Goal: Task Accomplishment & Management: Manage account settings

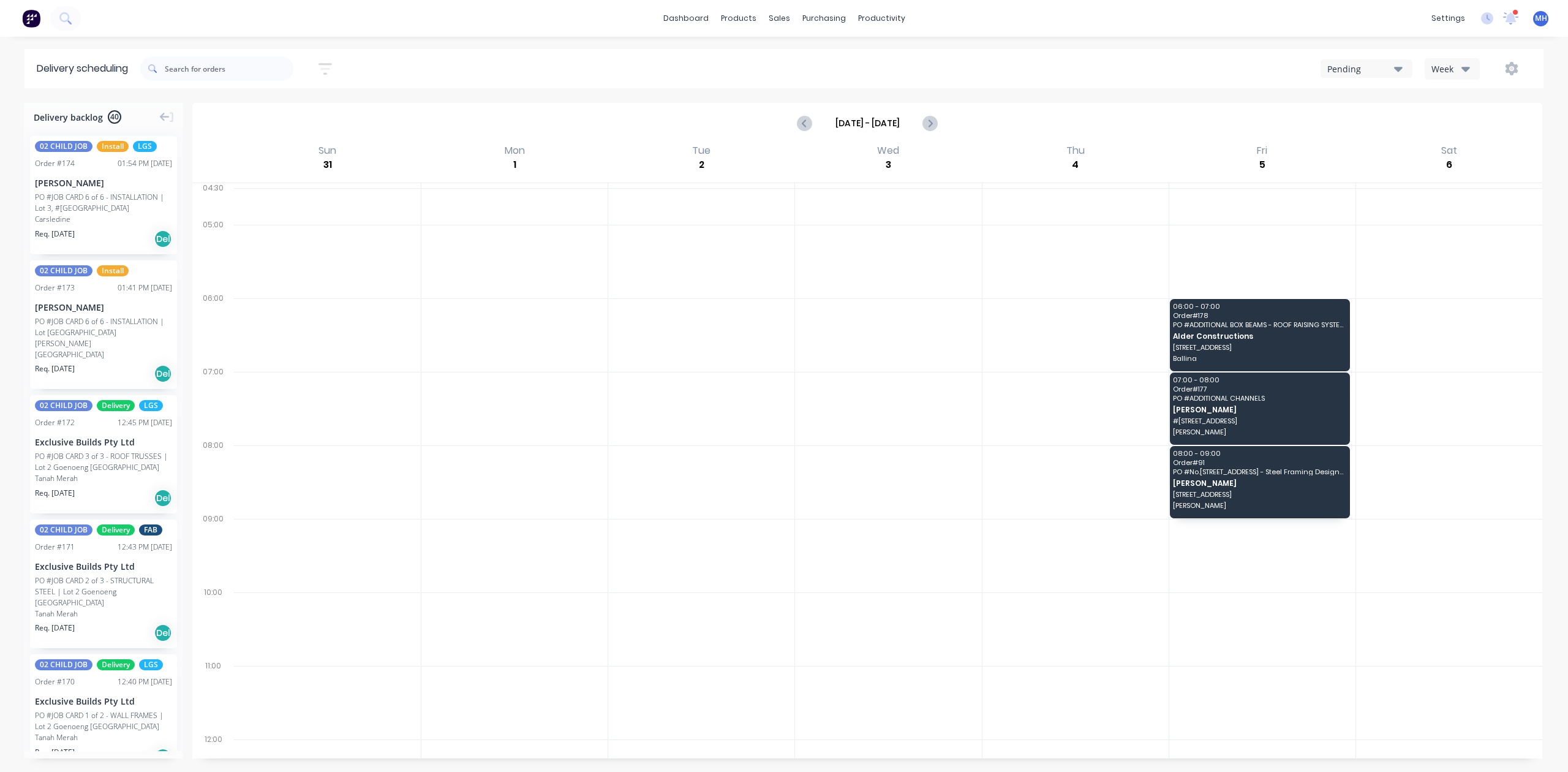
click at [31, 17] on img at bounding box center [31, 18] width 18 height 18
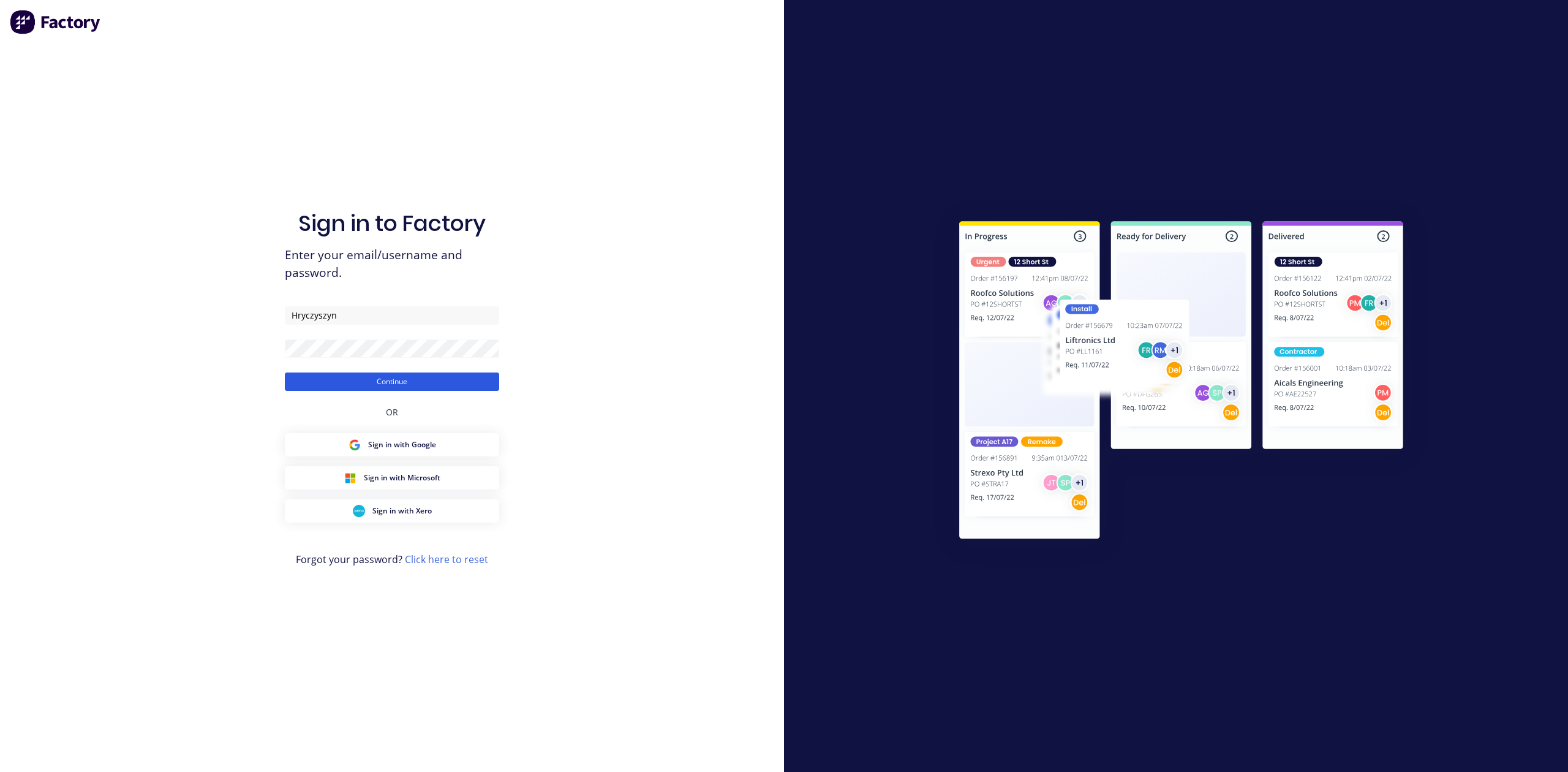
click at [441, 383] on button "Continue" at bounding box center [392, 382] width 214 height 18
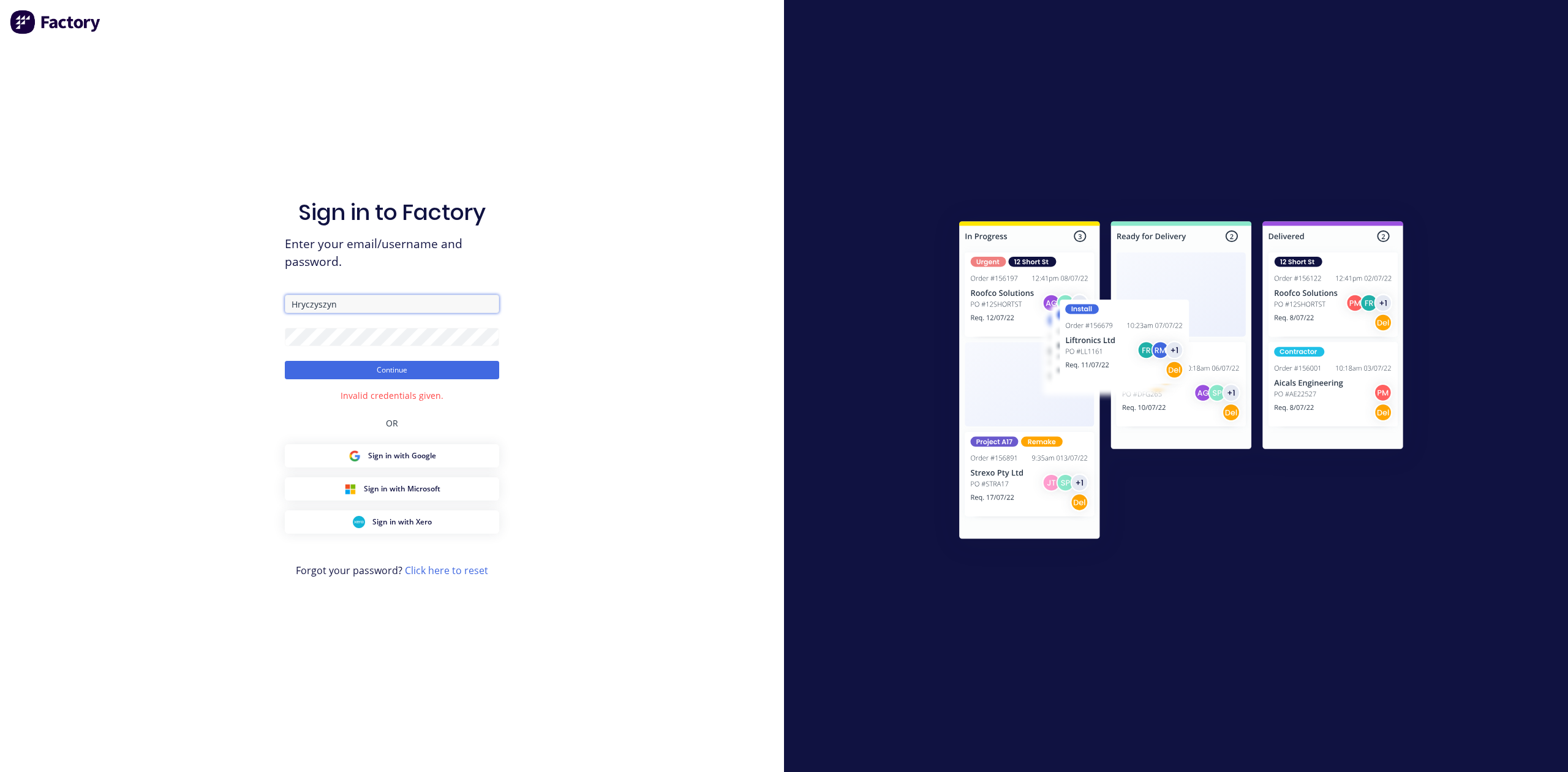
drag, startPoint x: 339, startPoint y: 309, endPoint x: 280, endPoint y: 304, distance: 59.2
click at [280, 304] on div "Sign in to Factory Enter your email/username and password. Hryczyszyn Continue …" at bounding box center [392, 386] width 784 height 772
type input "[PERSON_NAME]"
click at [373, 374] on button "Continue" at bounding box center [392, 370] width 214 height 18
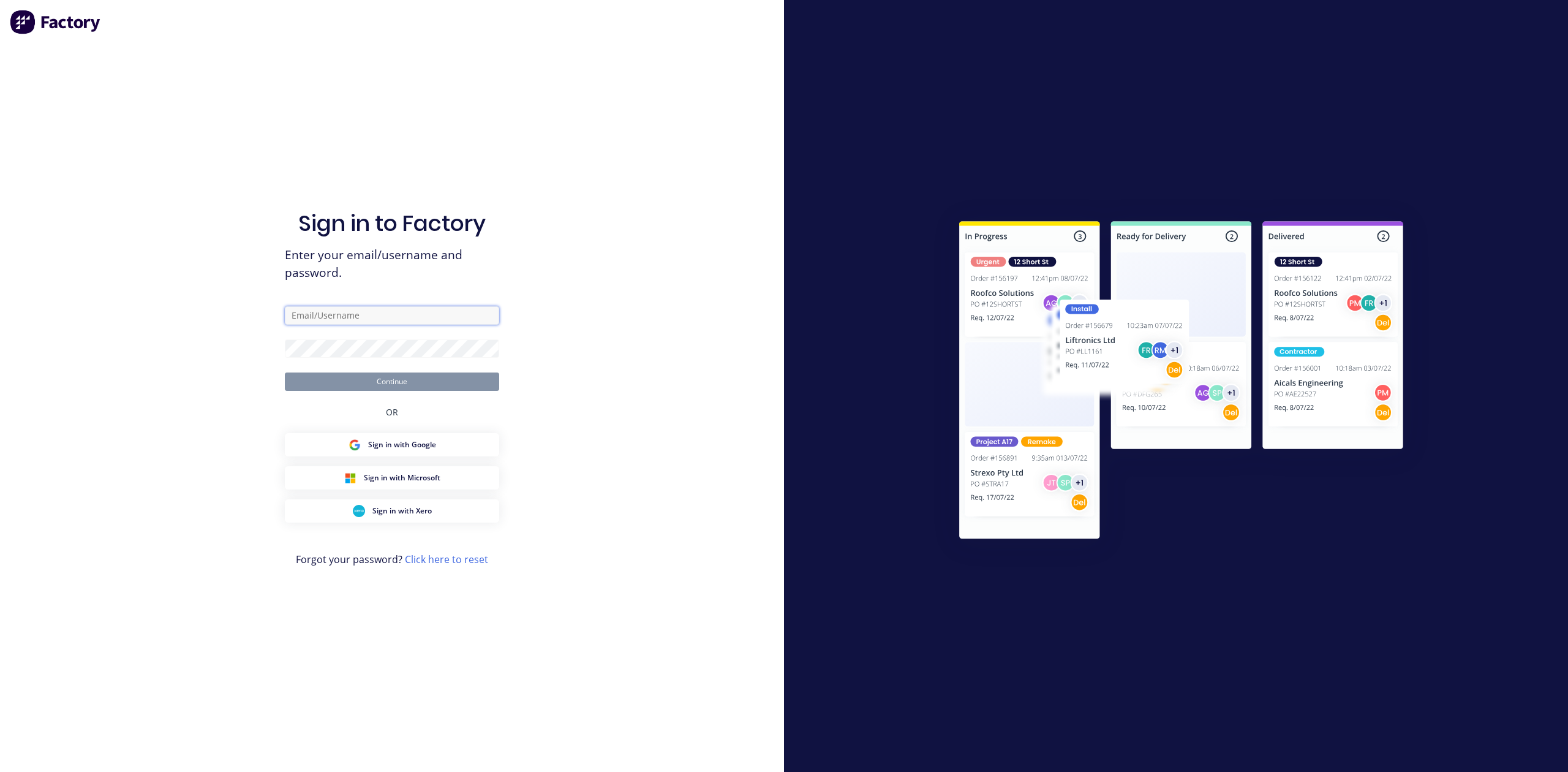
type input "Hryczyszyn"
click at [362, 390] on button "Continue" at bounding box center [392, 382] width 214 height 18
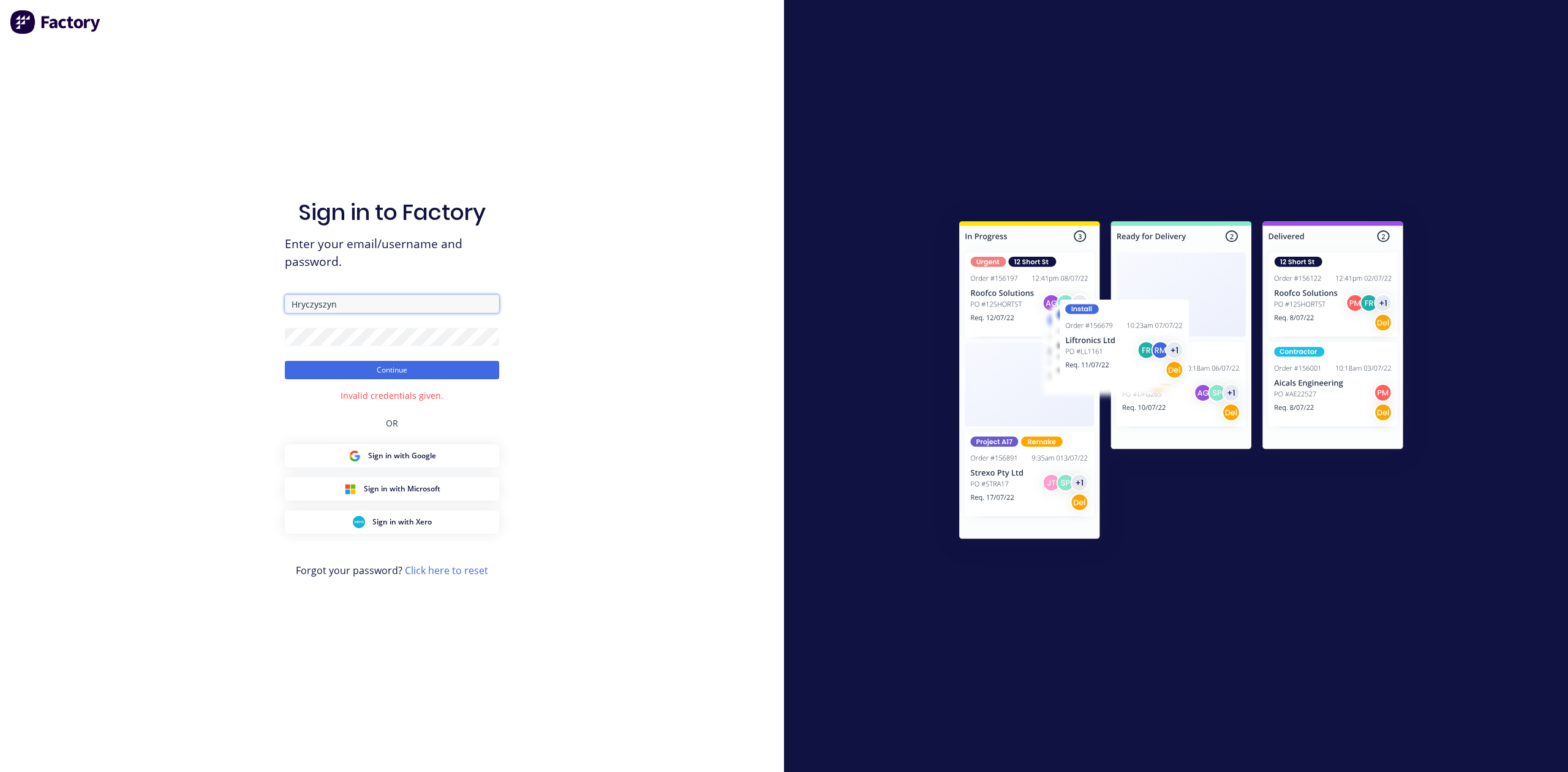
drag, startPoint x: 362, startPoint y: 311, endPoint x: 293, endPoint y: 322, distance: 69.9
click at [293, 322] on form "Hryczyszyn Continue" at bounding box center [392, 337] width 214 height 85
click at [20, 33] on img at bounding box center [56, 22] width 92 height 24
click at [20, 28] on img at bounding box center [56, 22] width 92 height 24
click at [479, 565] on link "Click here to reset" at bounding box center [446, 570] width 83 height 14
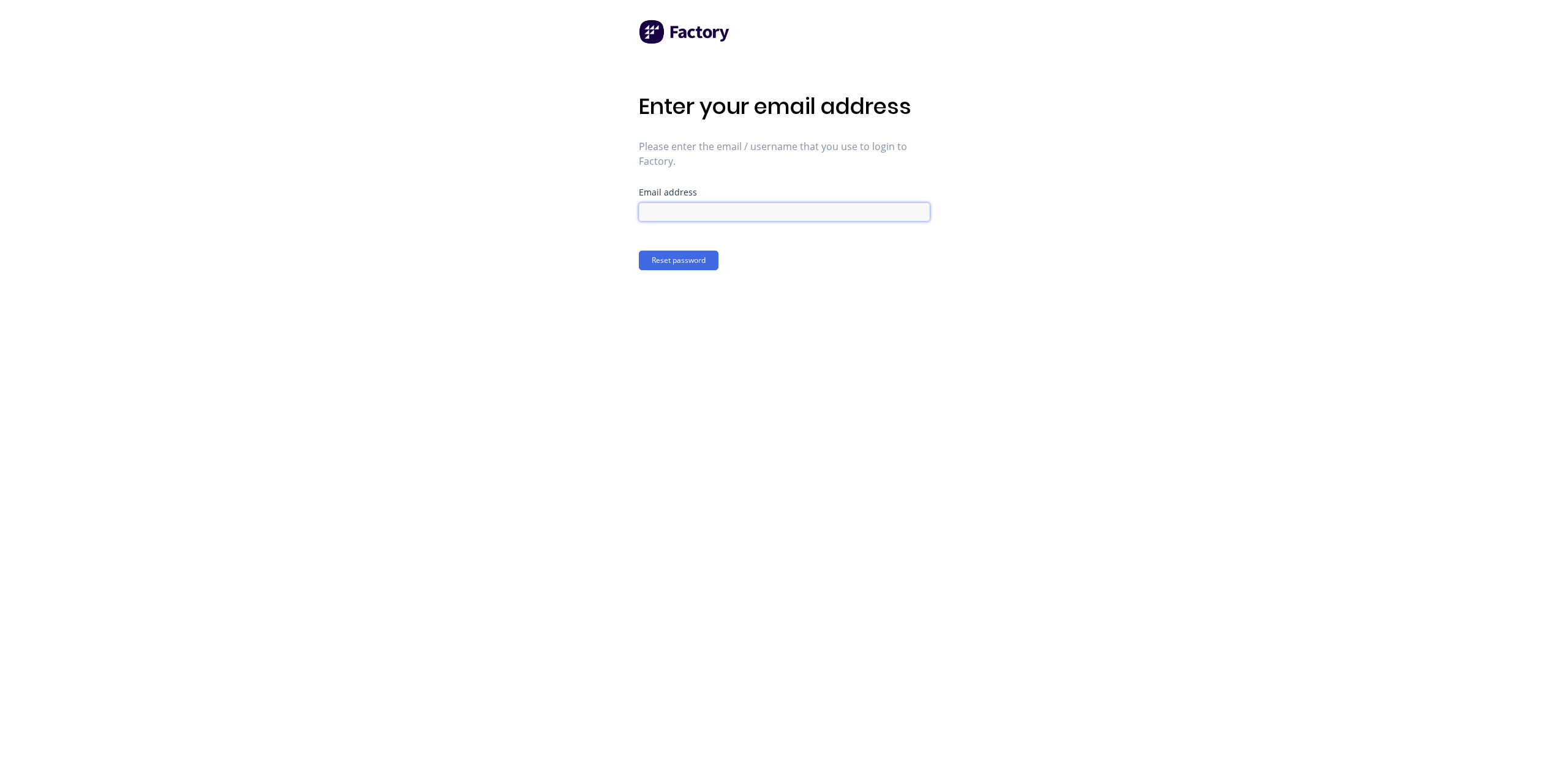
click at [794, 216] on input at bounding box center [784, 212] width 291 height 18
type input "michael@blacklinesteel.com.au"
click at [639, 250] on button "Reset password" at bounding box center [679, 260] width 80 height 20
click at [704, 193] on div "Password" at bounding box center [784, 192] width 291 height 9
click at [674, 328] on button "Confirm new password" at bounding box center [690, 323] width 104 height 20
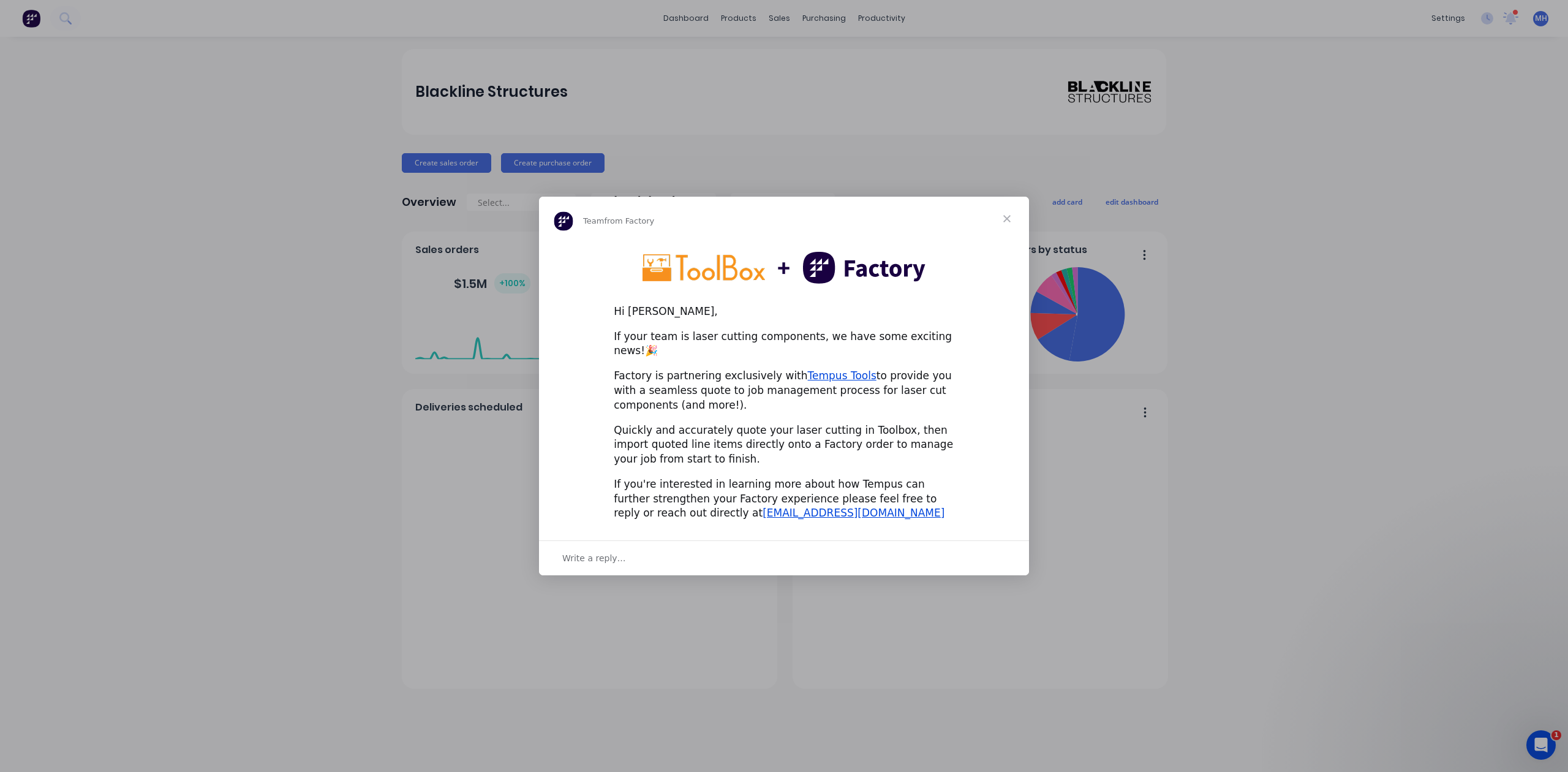
click at [1000, 229] on span "Close" at bounding box center [1007, 218] width 44 height 44
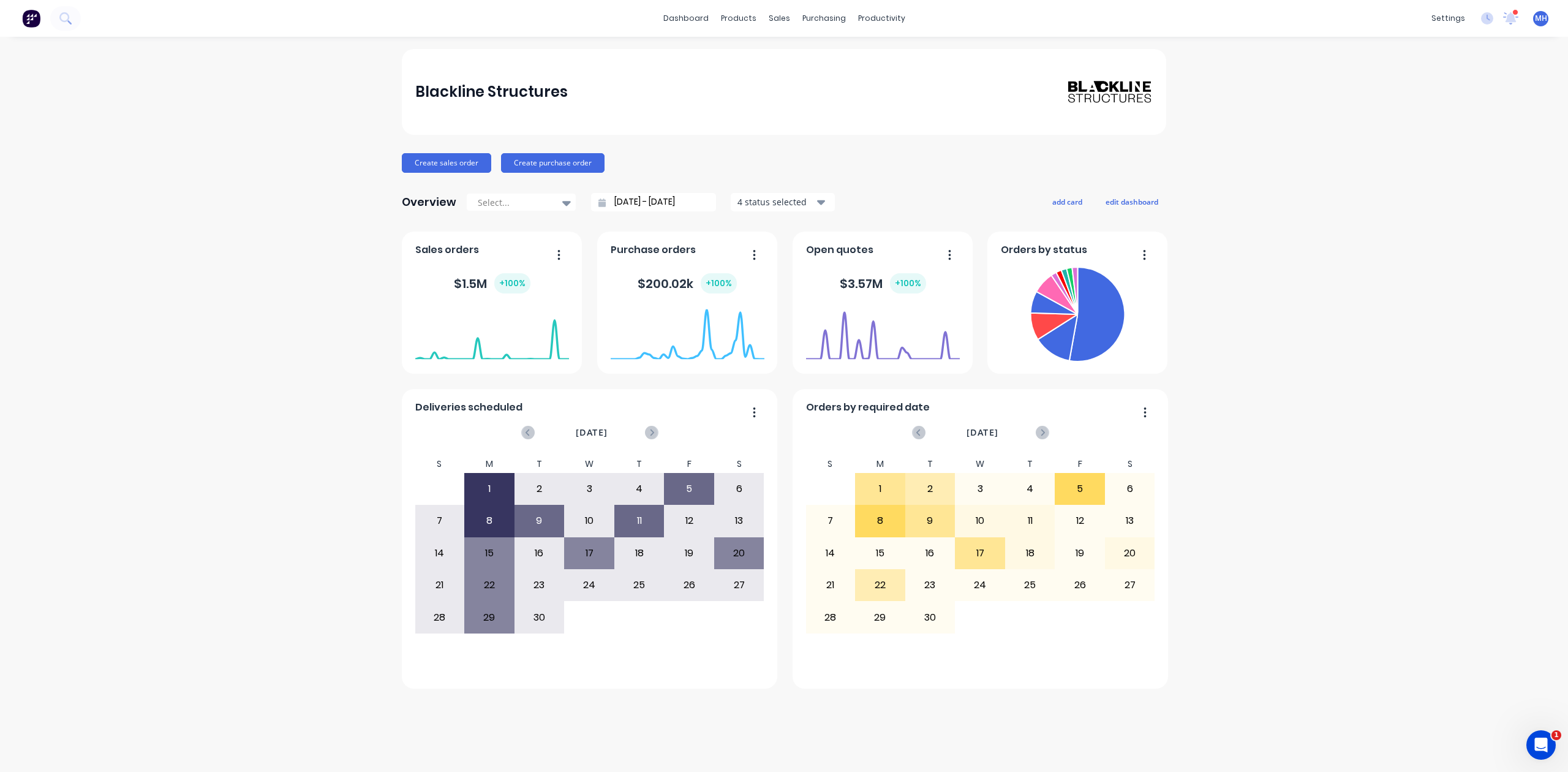
click at [28, 20] on img at bounding box center [31, 18] width 18 height 18
click at [1546, 15] on div "MH Blackline Structures [PERSON_NAME] Administrator Profile Sign out" at bounding box center [1540, 18] width 15 height 15
click at [1542, 15] on span "MH" at bounding box center [1540, 18] width 12 height 11
click at [1299, 190] on div "Blackline Structures Create sales order Create purchase order Overview Select..…" at bounding box center [784, 404] width 1568 height 711
click at [902, 81] on div "Planner" at bounding box center [899, 83] width 29 height 11
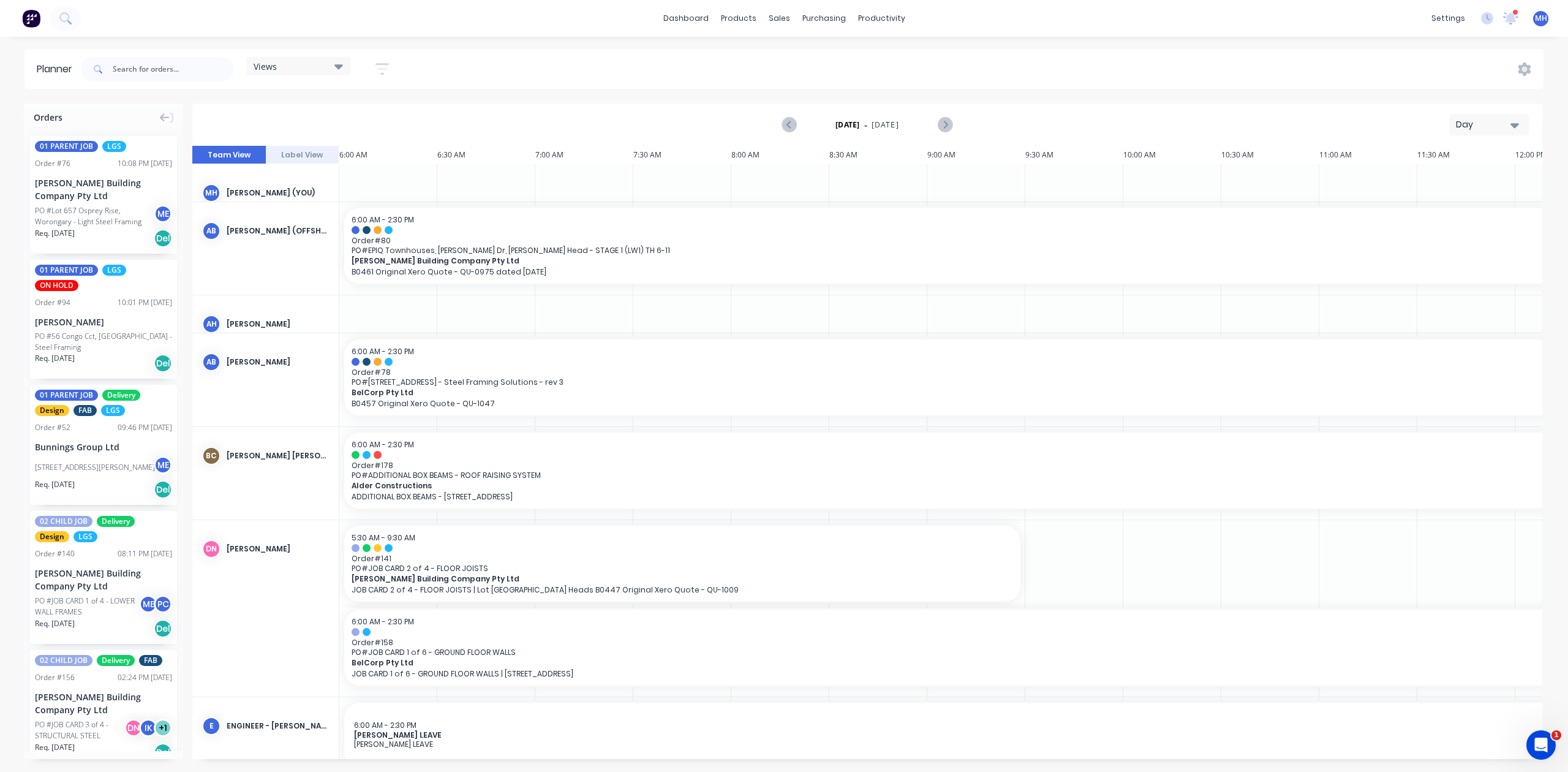
scroll to position [0, 392]
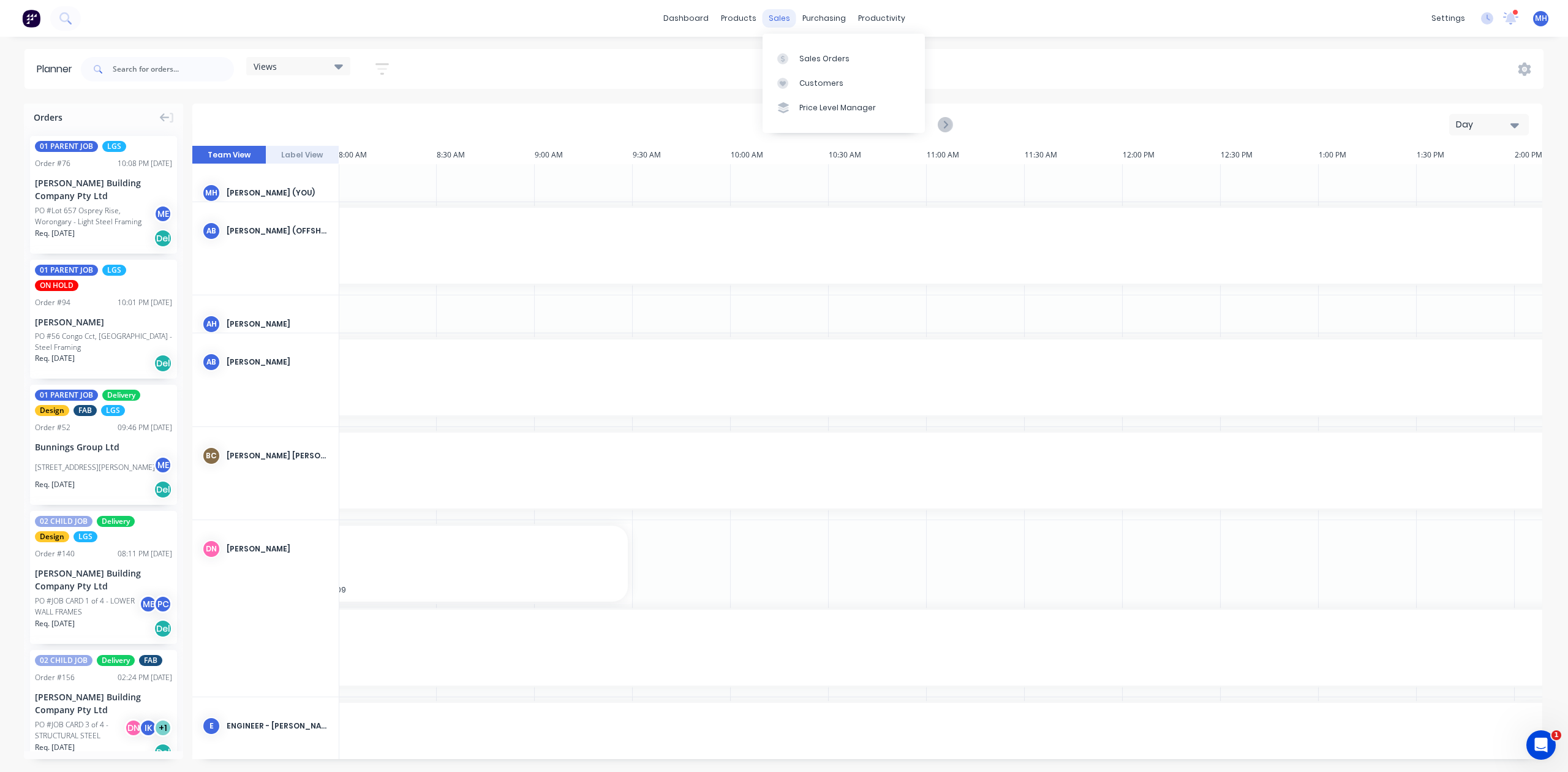
click at [781, 12] on div "sales" at bounding box center [779, 18] width 33 height 18
click at [813, 84] on div "Customers" at bounding box center [821, 83] width 44 height 11
